Goal: Task Accomplishment & Management: Manage account settings

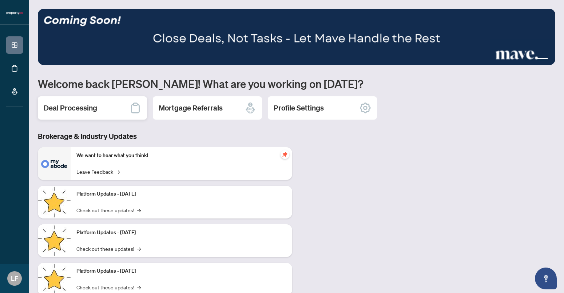
click at [74, 106] on h2 "Deal Processing" at bounding box center [70, 108] width 53 height 10
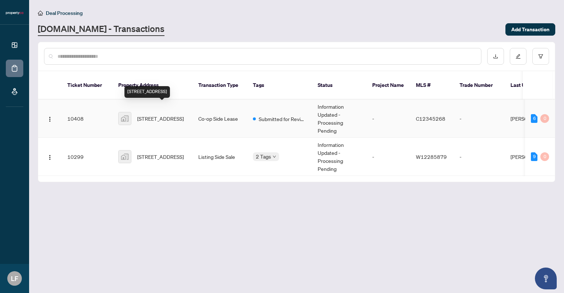
click at [149, 115] on span "[STREET_ADDRESS]" at bounding box center [160, 119] width 47 height 8
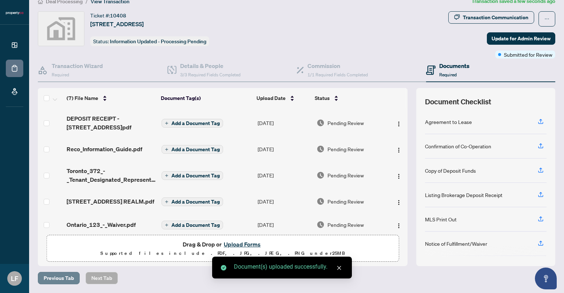
scroll to position [11, 0]
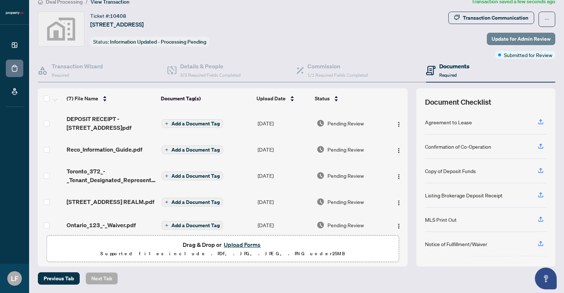
click at [509, 38] on span "Update for Admin Review" at bounding box center [521, 39] width 59 height 12
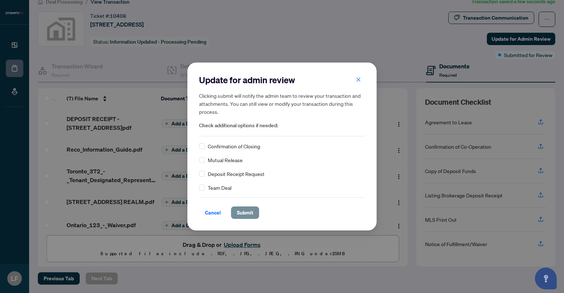
click at [239, 214] on span "Submit" at bounding box center [245, 213] width 16 height 12
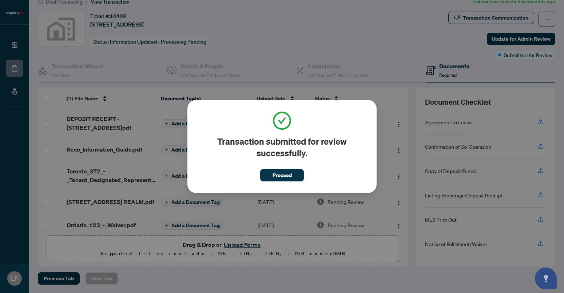
click at [284, 183] on div "Transaction submitted for review successfully. Proceed Cancel OK" at bounding box center [281, 146] width 189 height 93
click at [278, 171] on span "Proceed" at bounding box center [282, 176] width 19 height 12
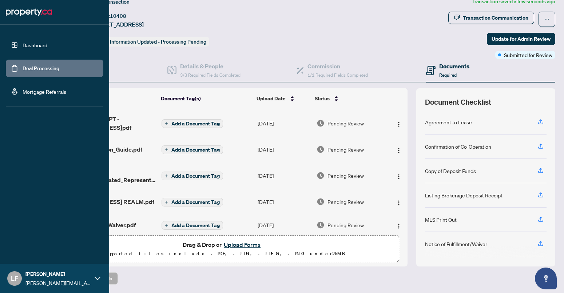
click at [23, 46] on link "Dashboard" at bounding box center [35, 45] width 25 height 7
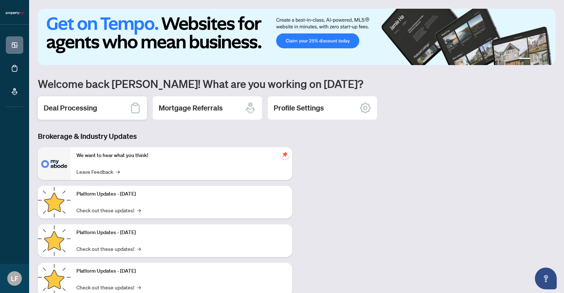
click at [113, 108] on div "Deal Processing" at bounding box center [92, 107] width 109 height 23
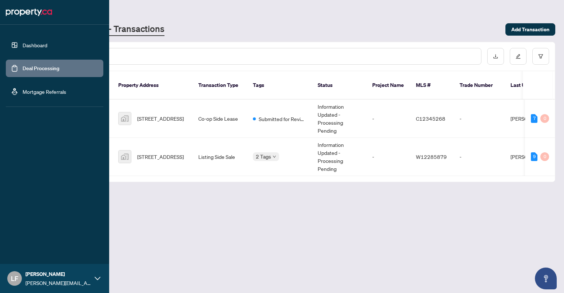
click at [25, 92] on link "Mortgage Referrals" at bounding box center [45, 91] width 44 height 7
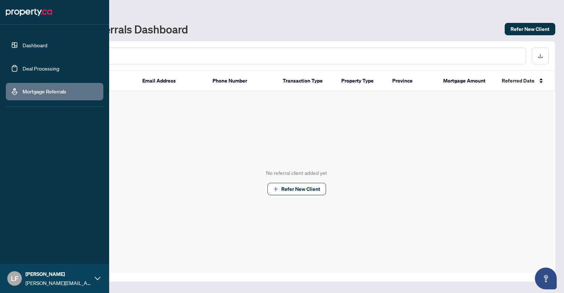
click at [50, 278] on span "[PERSON_NAME]" at bounding box center [57, 274] width 65 height 8
click at [50, 277] on span "[PERSON_NAME]" at bounding box center [57, 274] width 65 height 8
